Goal: Information Seeking & Learning: Learn about a topic

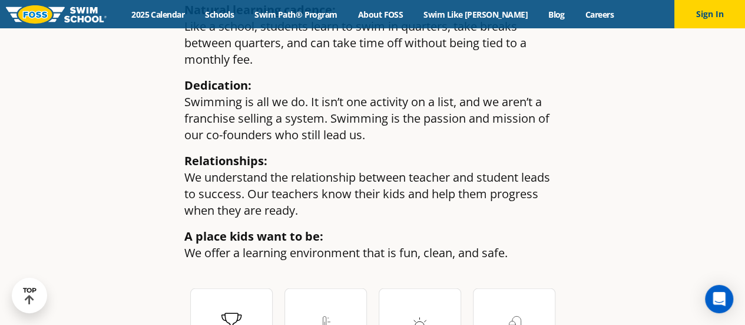
scroll to position [1414, 0]
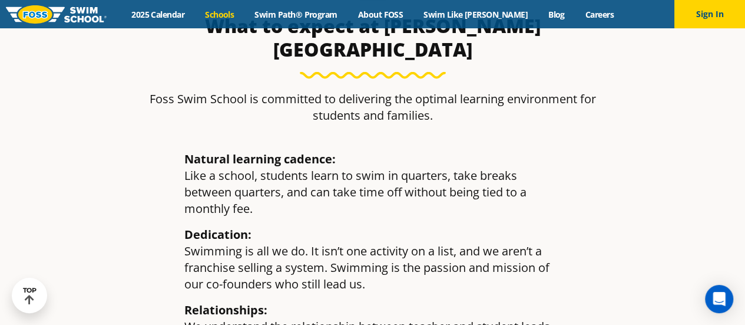
click at [244, 18] on link "Schools" at bounding box center [219, 14] width 49 height 11
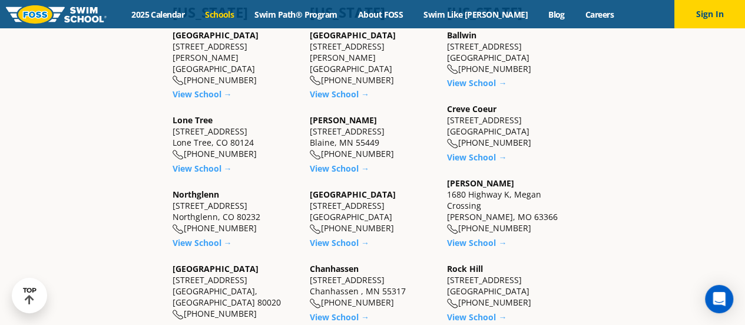
scroll to position [236, 0]
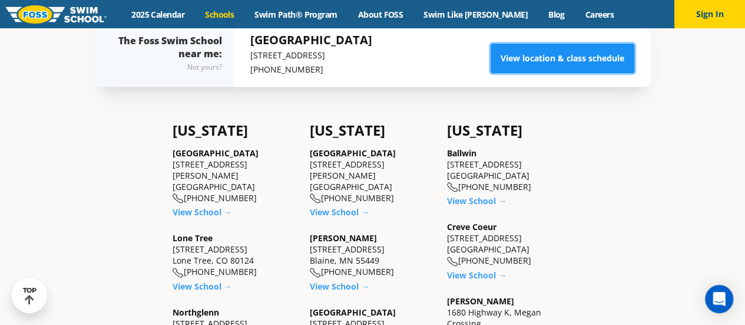
click at [610, 73] on link "View location & class schedule" at bounding box center [563, 58] width 144 height 29
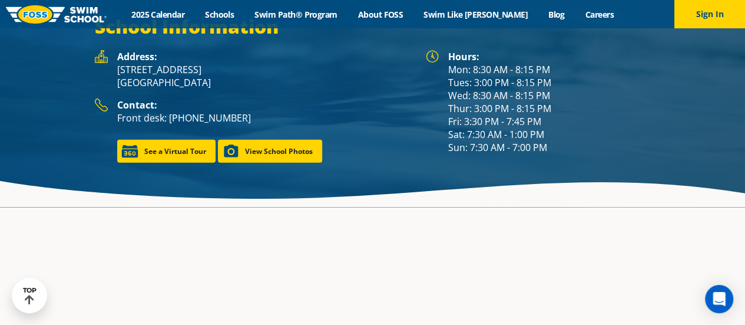
scroll to position [1613, 0]
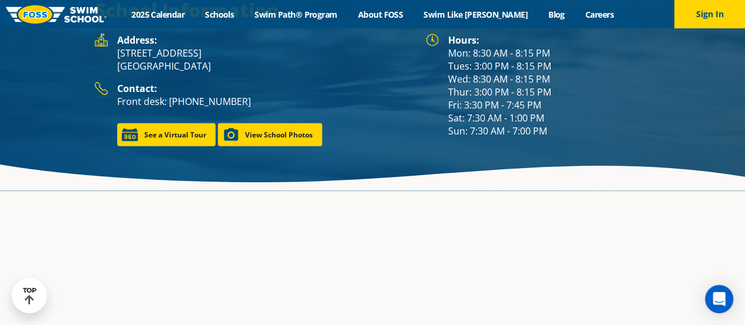
click at [65, 15] on img at bounding box center [56, 14] width 101 height 18
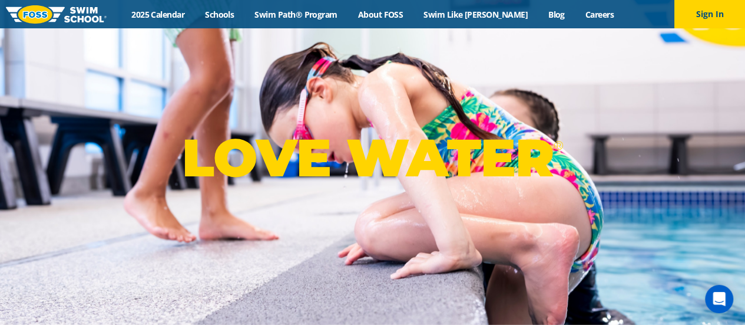
click at [395, 8] on div "Menu 2025 Calendar Schools Swim Path® Program About FOSS Swim Like Regan Blog C…" at bounding box center [372, 14] width 745 height 28
click at [398, 16] on link "About FOSS" at bounding box center [381, 14] width 66 height 11
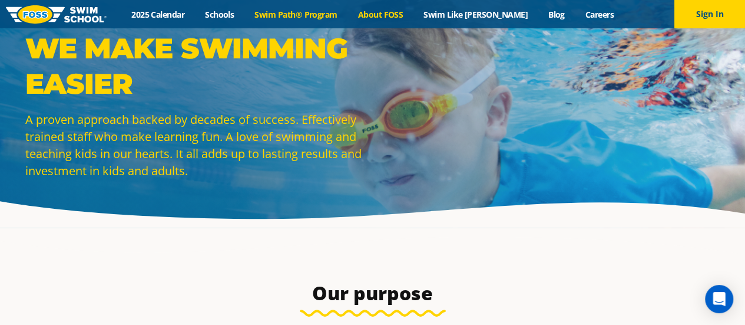
click at [305, 19] on link "Swim Path® Program" at bounding box center [296, 14] width 103 height 11
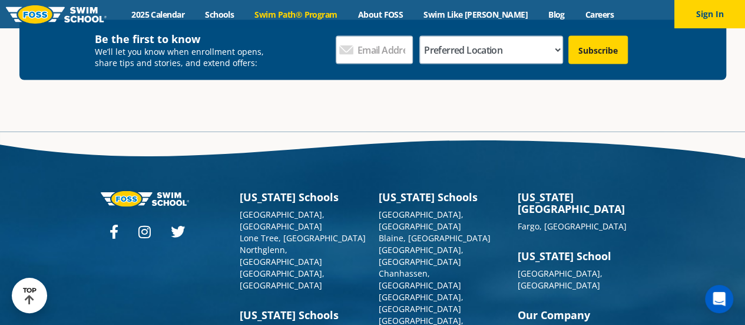
scroll to position [3470, 0]
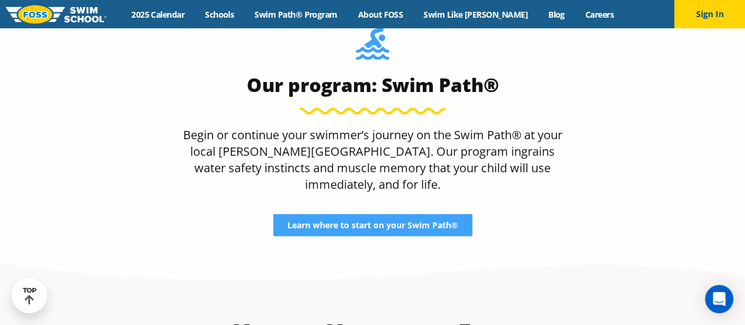
scroll to position [985, 0]
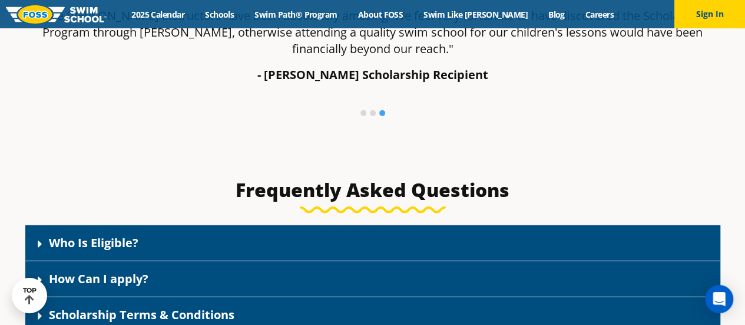
scroll to position [1490, 0]
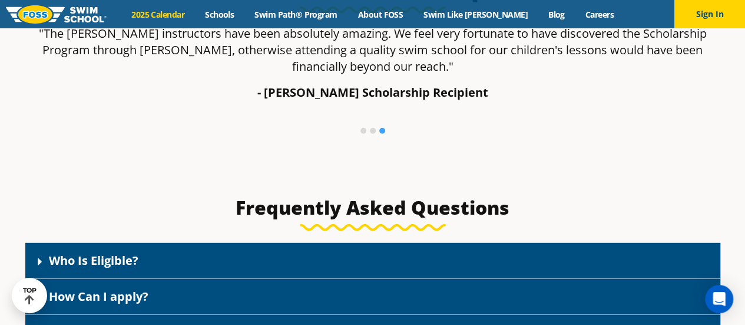
click at [194, 11] on link "2025 Calendar" at bounding box center [158, 14] width 74 height 11
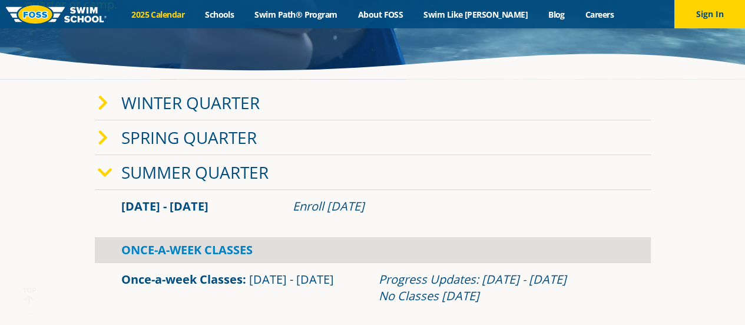
scroll to position [177, 0]
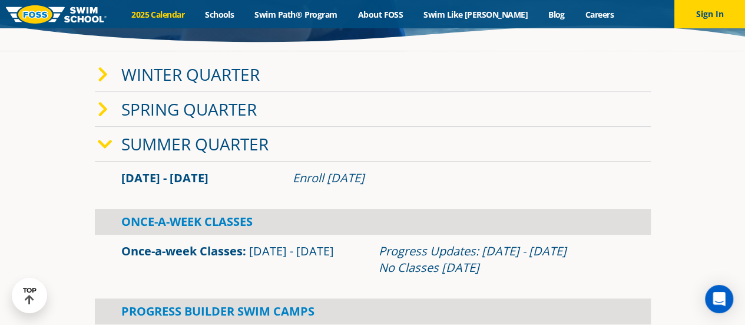
click at [207, 155] on div "Summer Quarter" at bounding box center [373, 144] width 556 height 35
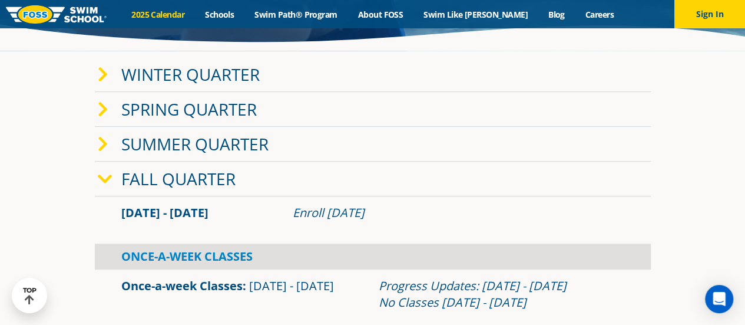
click at [138, 140] on link "Summer Quarter" at bounding box center [194, 144] width 147 height 22
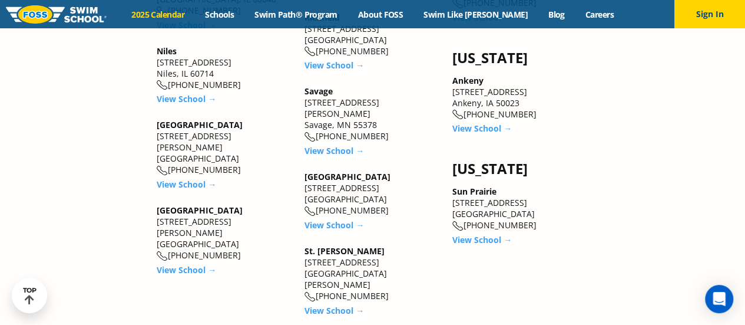
scroll to position [2121, 0]
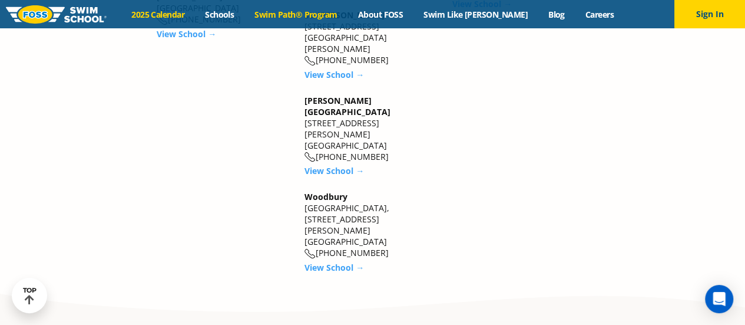
click at [299, 14] on link "Swim Path® Program" at bounding box center [296, 14] width 103 height 11
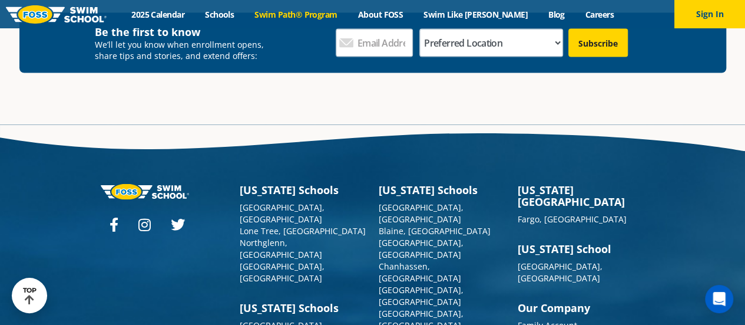
scroll to position [3418, 0]
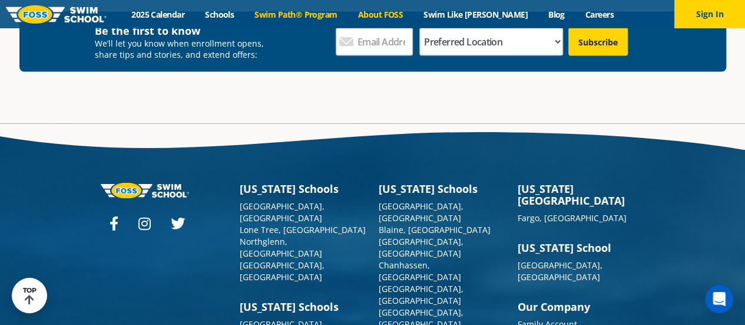
click at [404, 12] on link "About FOSS" at bounding box center [381, 14] width 66 height 11
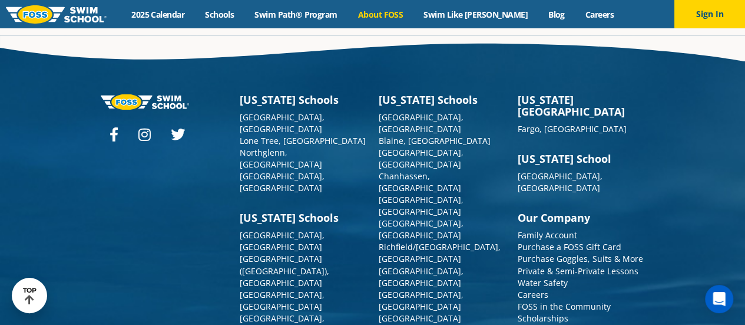
scroll to position [3102, 0]
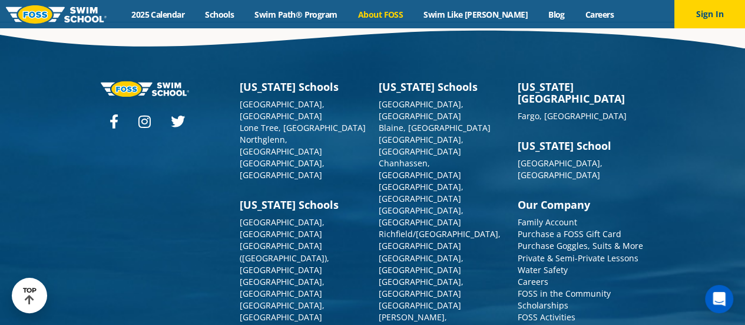
click at [468, 5] on div "Menu 2025 Calendar Schools Swim Path® Program About FOSS Swim Like Regan Blog C…" at bounding box center [372, 14] width 745 height 28
click at [465, 18] on link "Swim Like [PERSON_NAME]" at bounding box center [476, 14] width 125 height 11
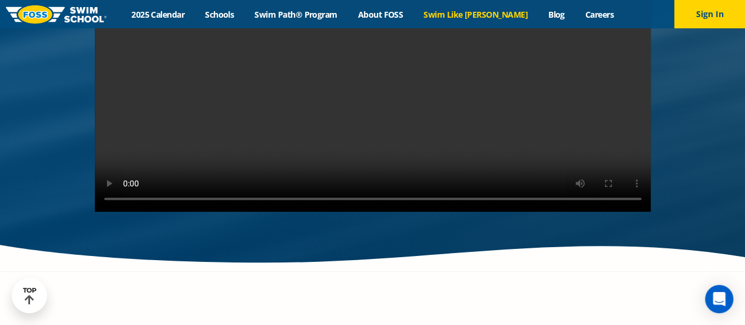
scroll to position [2416, 0]
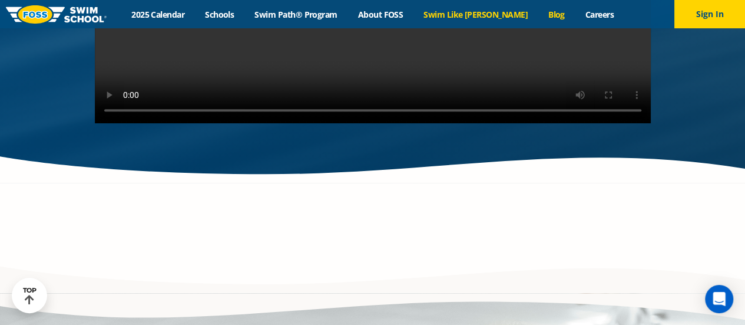
click at [538, 15] on link "Blog" at bounding box center [556, 14] width 37 height 11
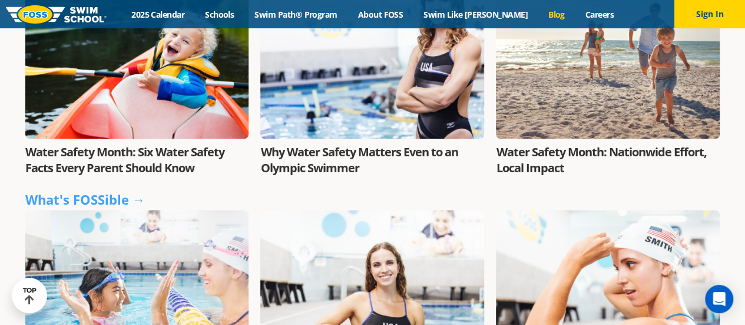
scroll to position [1237, 0]
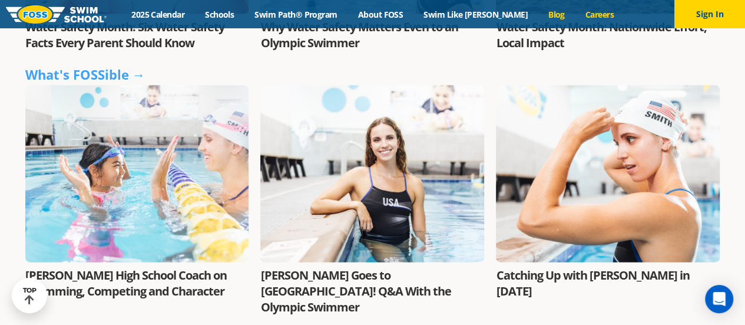
click at [579, 15] on link "Careers" at bounding box center [599, 14] width 49 height 11
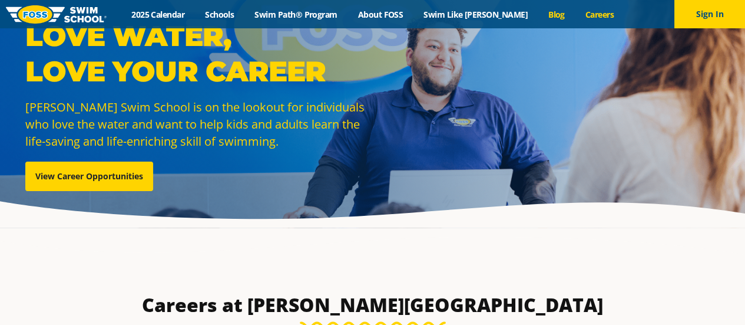
click at [538, 11] on link "Blog" at bounding box center [556, 14] width 37 height 11
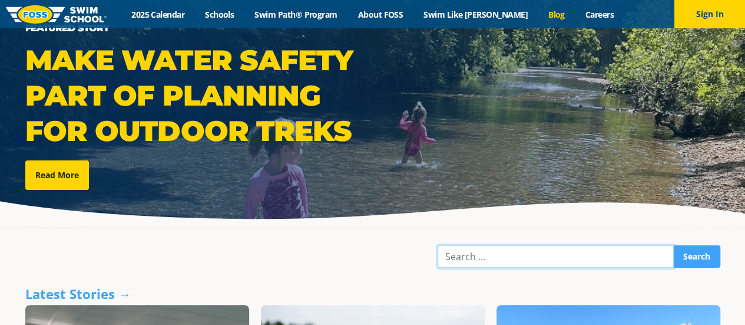
click at [502, 264] on input "Search" at bounding box center [556, 256] width 236 height 22
type input "scholarship"
click at [673, 245] on input "Search" at bounding box center [696, 256] width 47 height 22
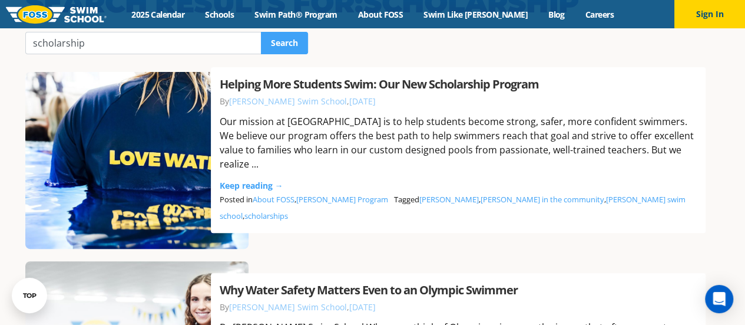
scroll to position [59, 0]
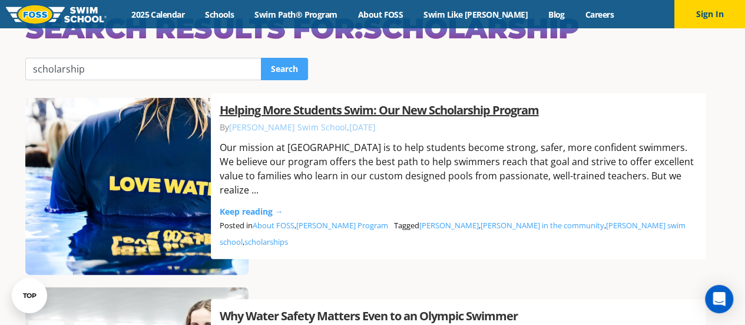
click at [299, 118] on link "Helping More Students Swim: Our New Scholarship Program" at bounding box center [379, 110] width 319 height 16
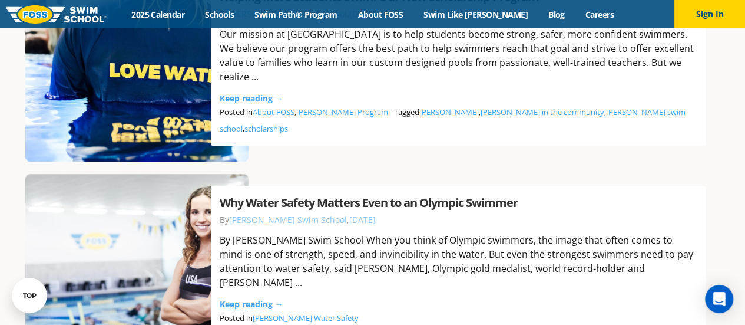
scroll to position [59, 0]
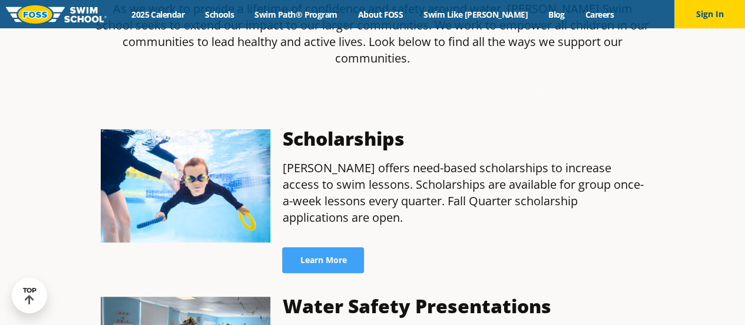
scroll to position [354, 0]
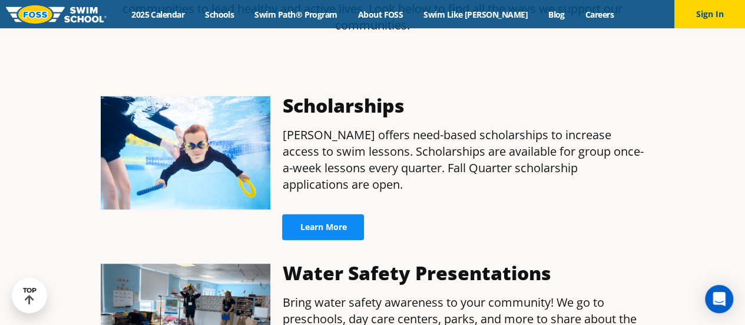
click at [339, 214] on link "Learn More" at bounding box center [323, 227] width 82 height 26
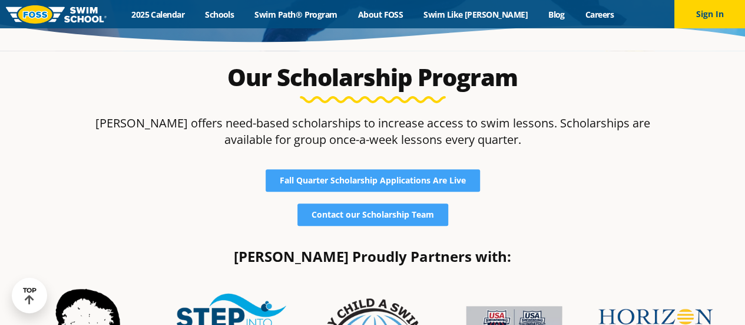
scroll to position [236, 0]
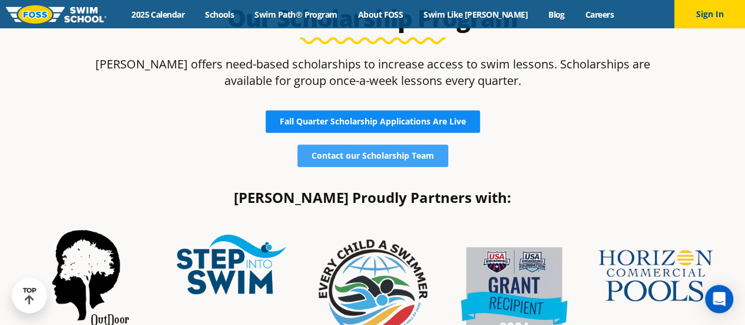
click at [460, 124] on span "Fall Quarter Scholarship Applications Are Live" at bounding box center [373, 121] width 186 height 8
